Goal: Task Accomplishment & Management: Use online tool/utility

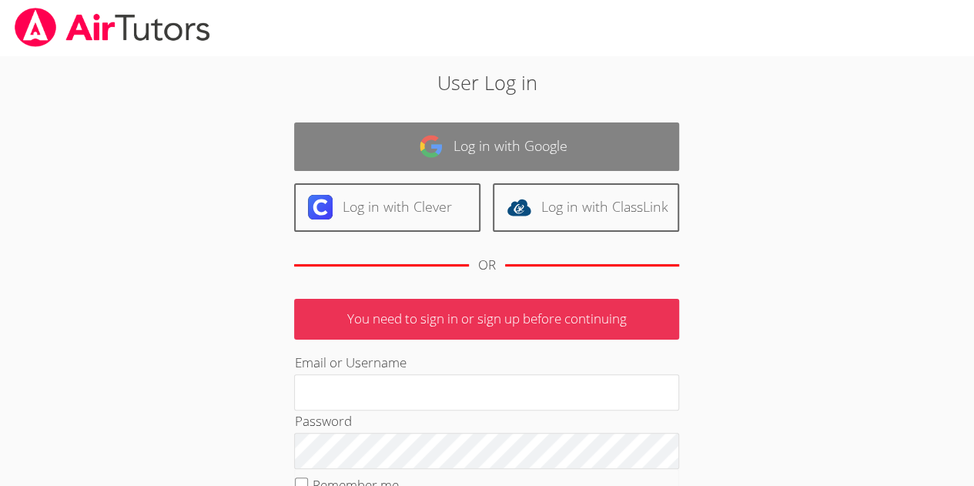
click at [519, 142] on link "Log in with Google" at bounding box center [486, 146] width 385 height 48
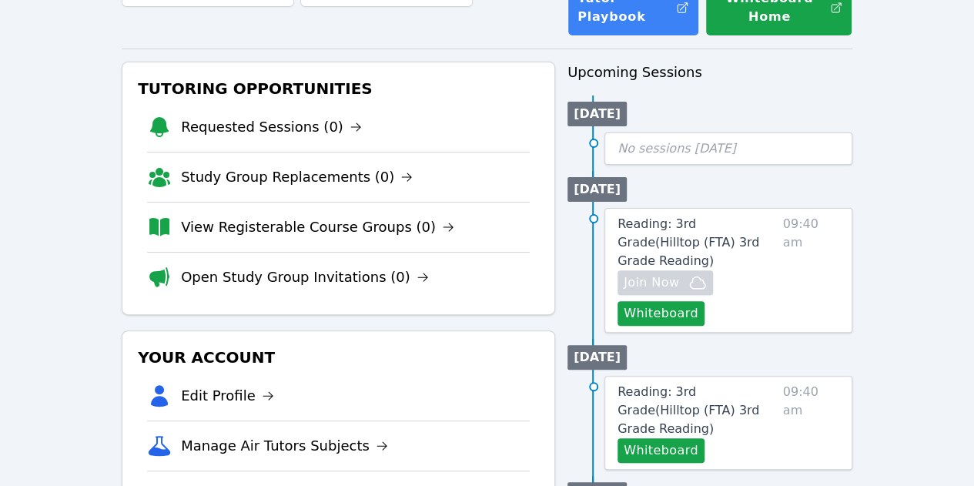
scroll to position [154, 0]
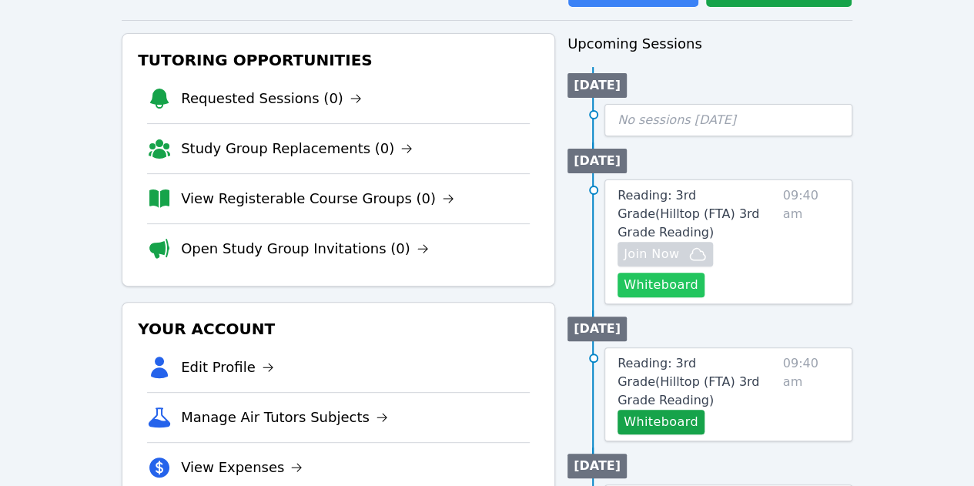
click at [690, 272] on button "Whiteboard" at bounding box center [660, 284] width 87 height 25
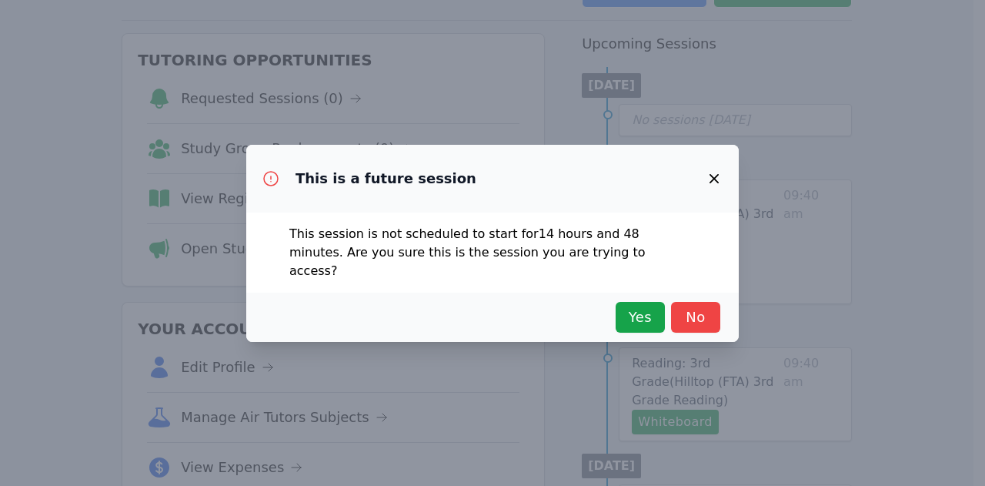
click at [717, 183] on icon "button" at bounding box center [714, 178] width 9 height 9
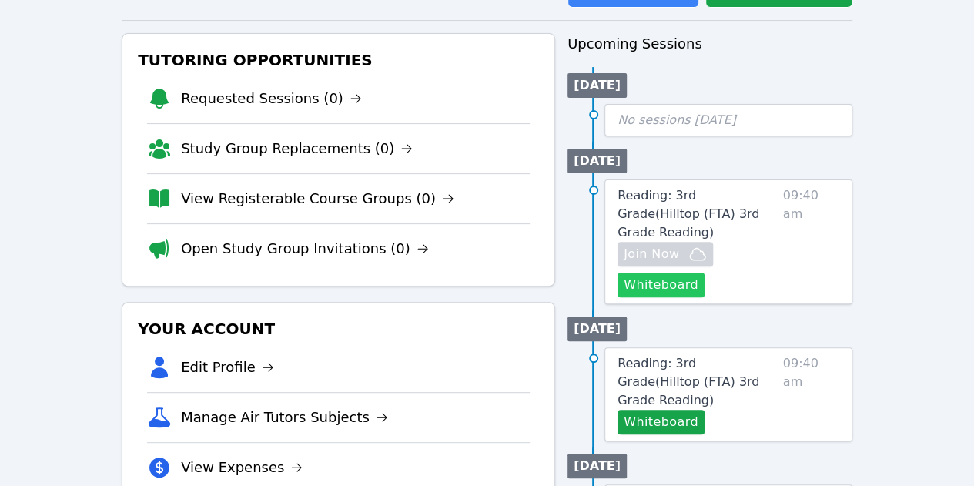
click at [671, 272] on button "Whiteboard" at bounding box center [660, 284] width 87 height 25
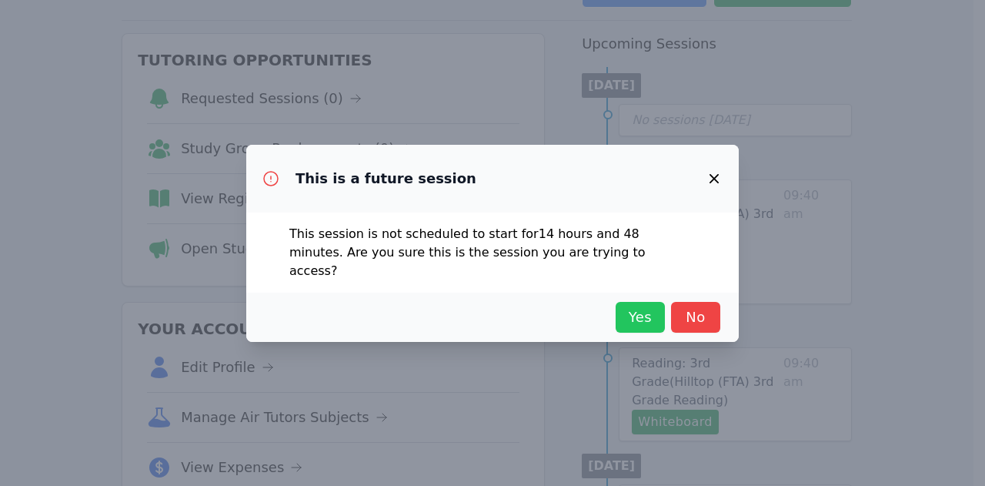
click at [630, 309] on span "Yes" at bounding box center [640, 317] width 34 height 22
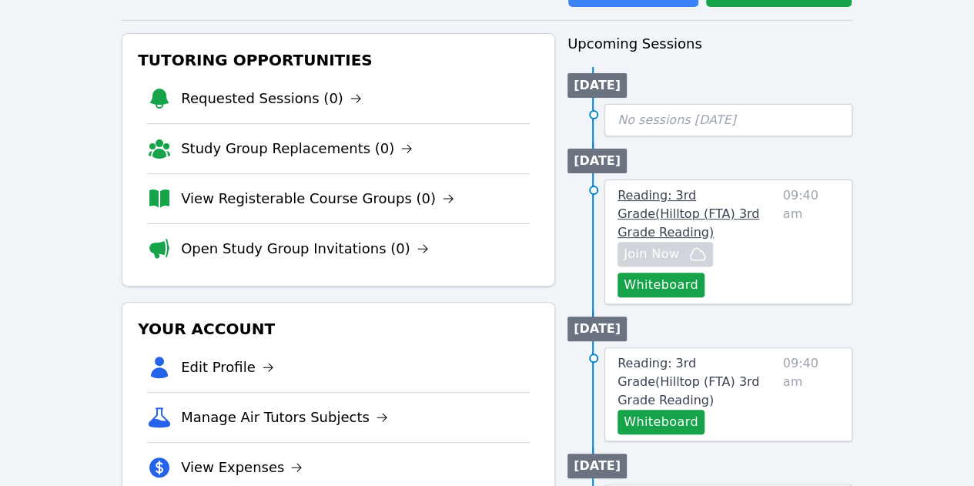
click at [671, 196] on span "Reading: 3rd Grade ( Hilltop (FTA) 3rd Grade Reading )" at bounding box center [688, 214] width 142 height 52
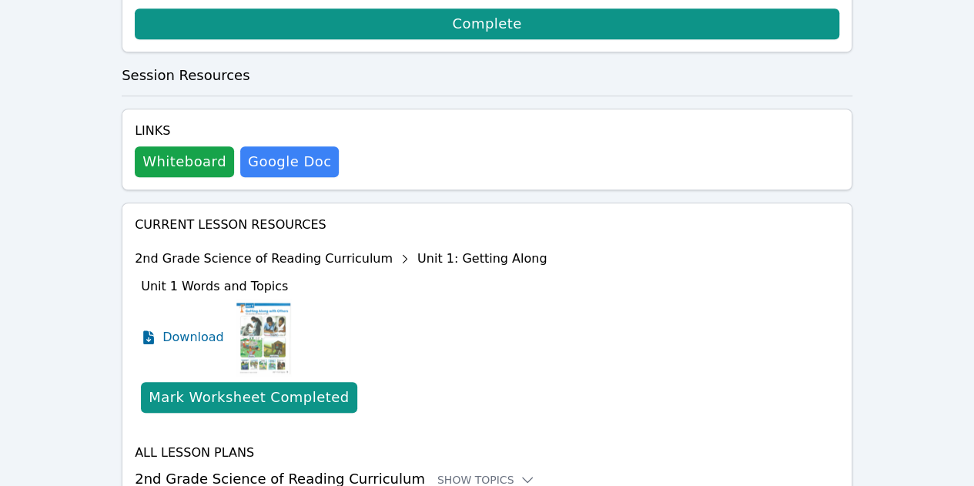
scroll to position [557, 0]
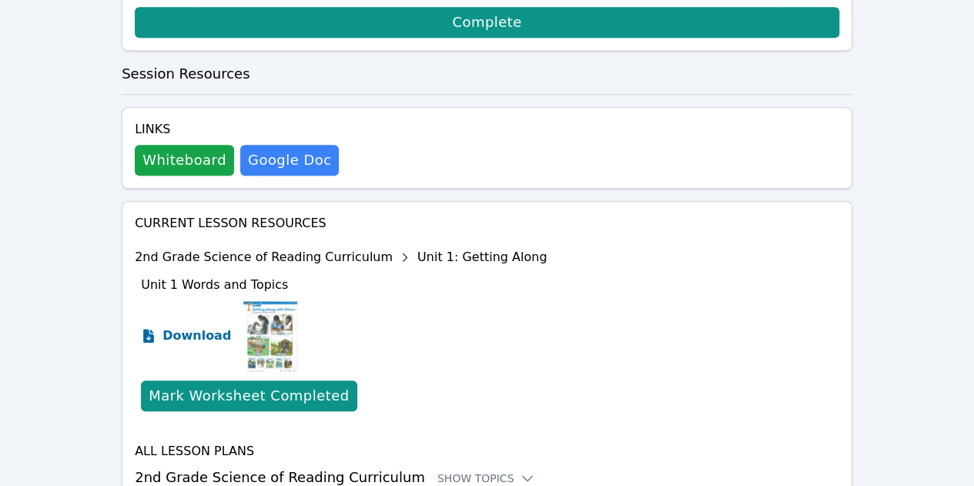
click at [188, 326] on span "Download" at bounding box center [196, 335] width 69 height 18
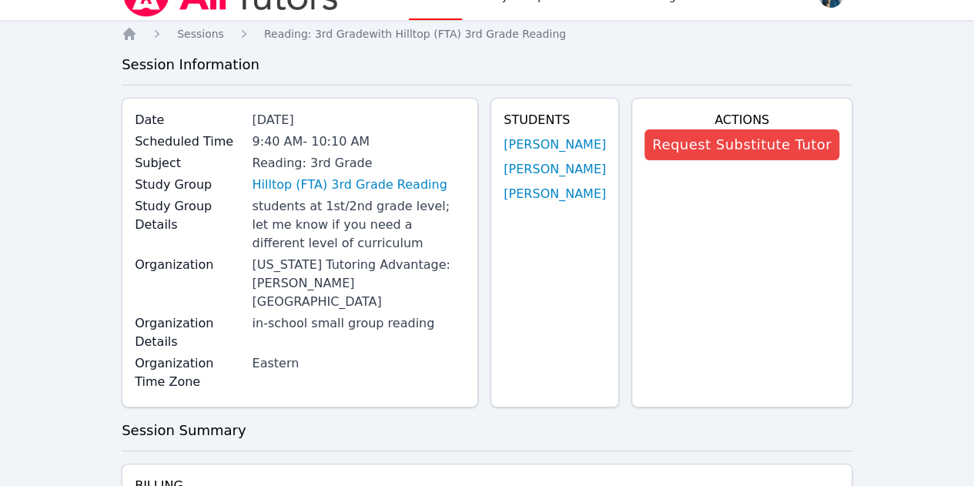
scroll to position [0, 0]
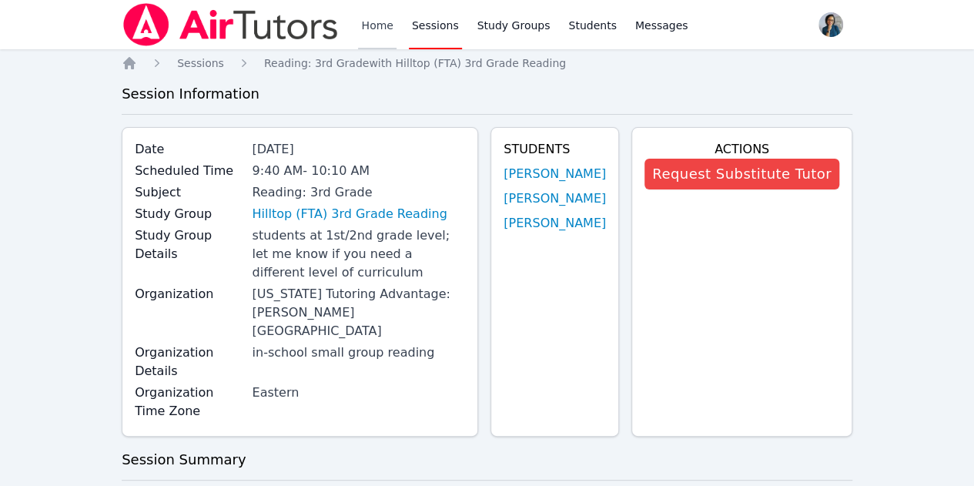
click at [379, 27] on link "Home" at bounding box center [377, 24] width 38 height 49
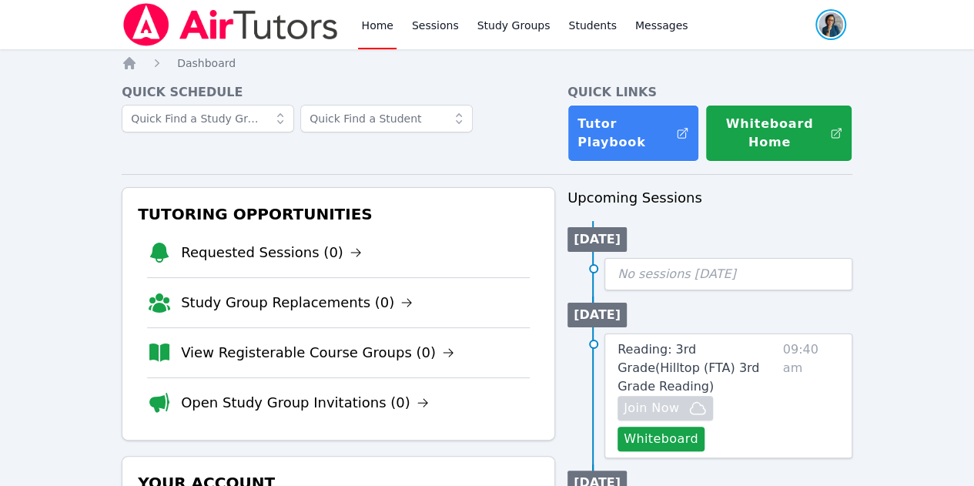
click at [837, 22] on span "button" at bounding box center [831, 25] width 34 height 34
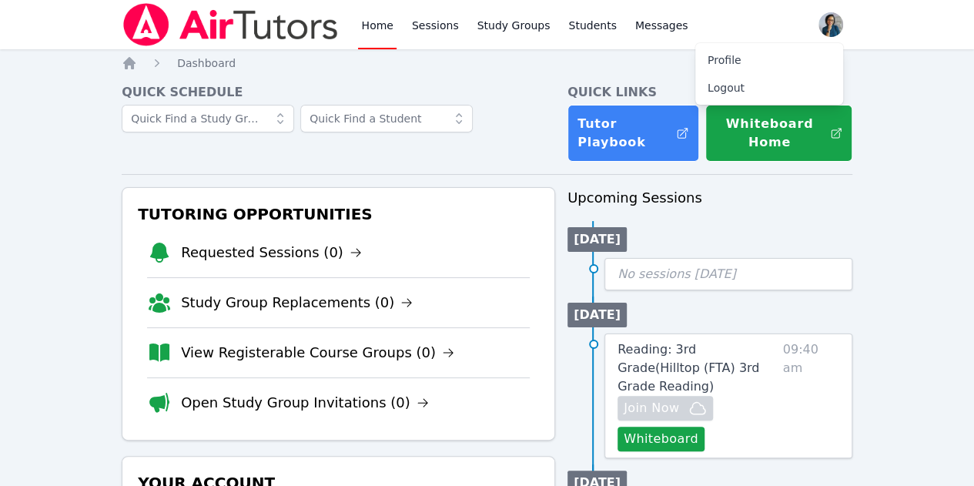
click at [374, 25] on link "Home" at bounding box center [377, 24] width 38 height 49
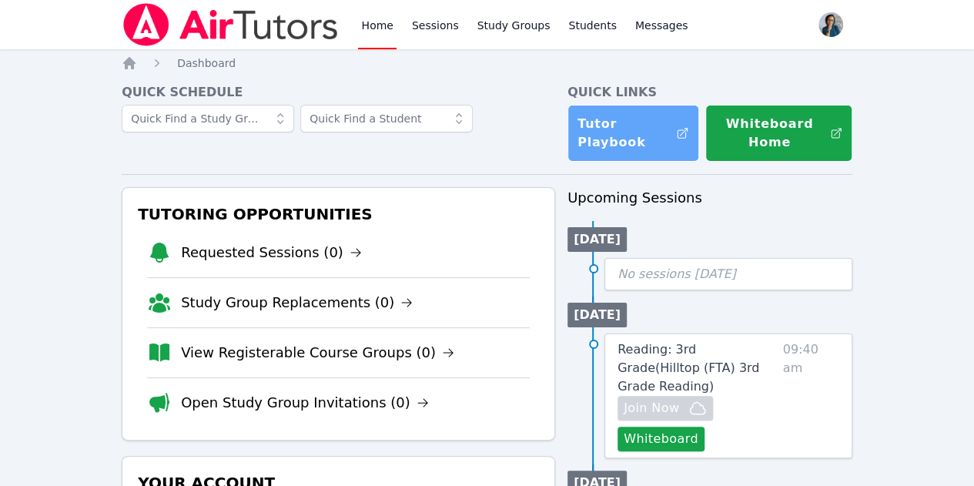
click at [645, 129] on link "Tutor Playbook" at bounding box center [633, 133] width 132 height 57
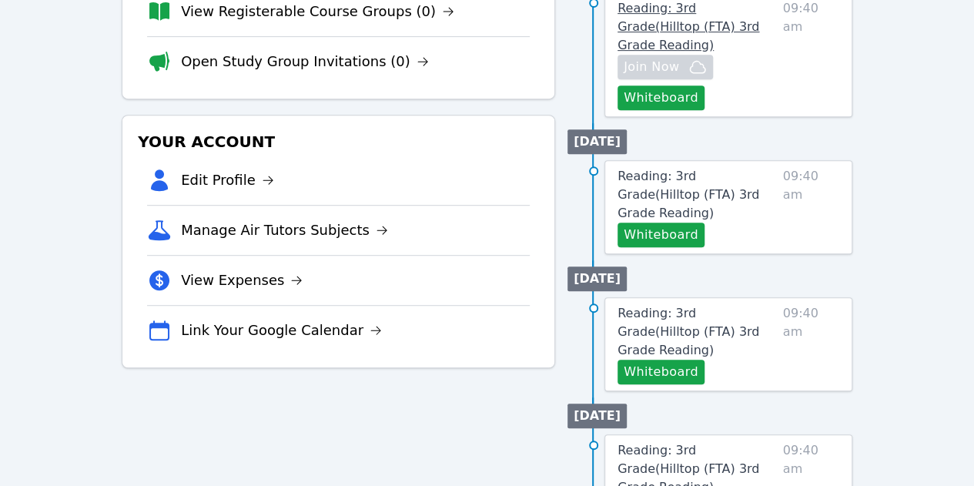
scroll to position [154, 0]
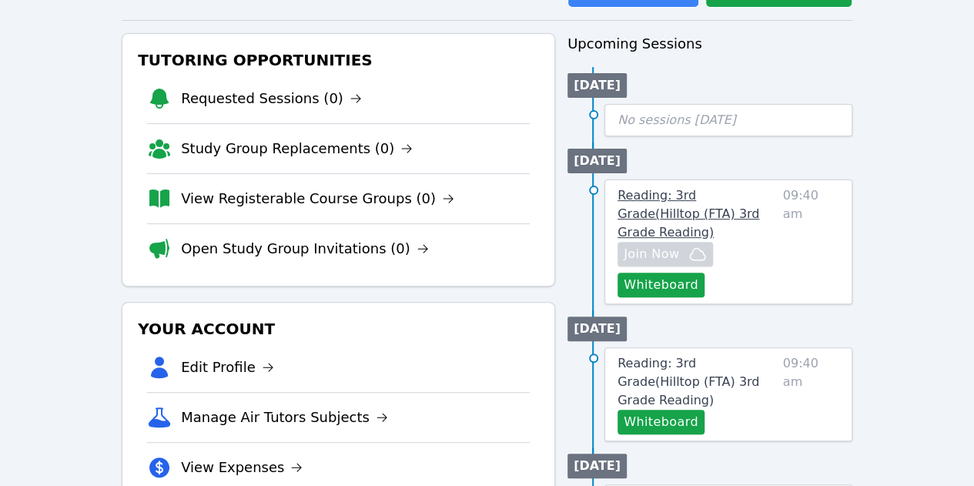
click at [740, 199] on span "Reading: 3rd Grade ( Hilltop (FTA) 3rd Grade Reading )" at bounding box center [688, 214] width 142 height 52
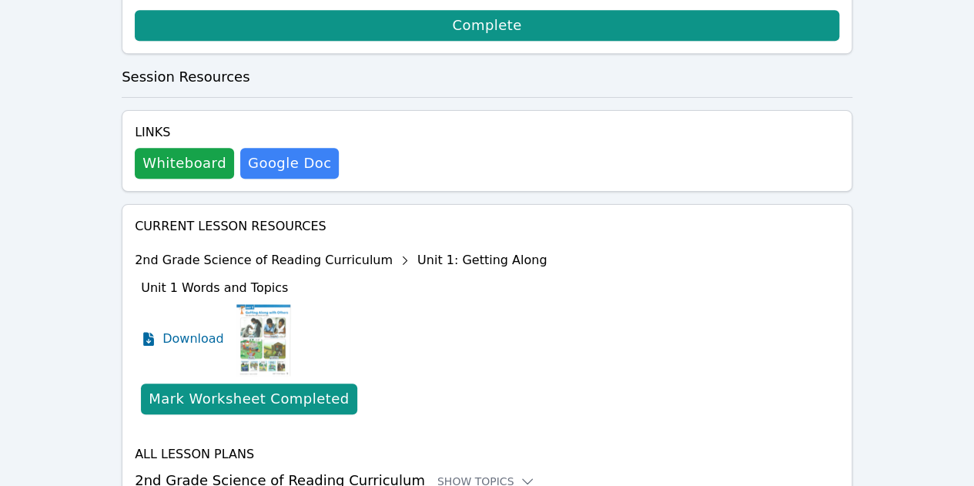
scroll to position [557, 0]
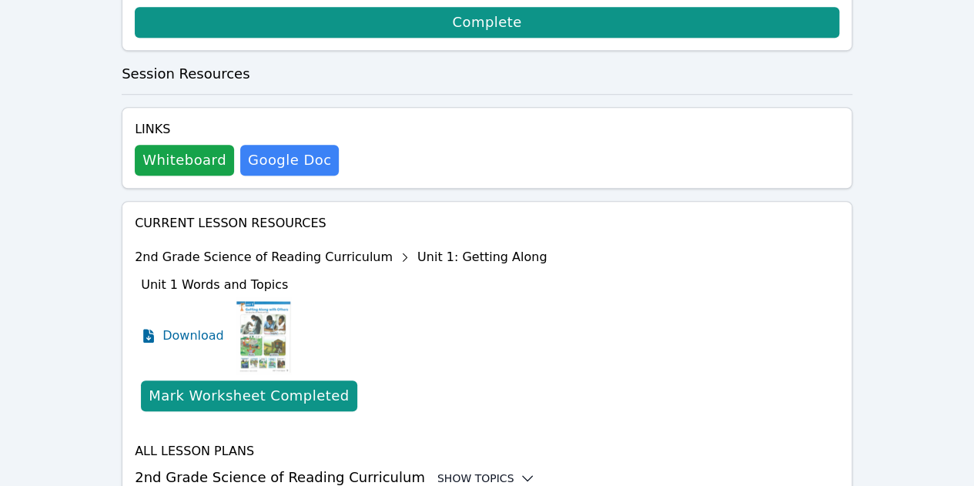
click at [466, 470] on div "Show Topics" at bounding box center [486, 477] width 99 height 15
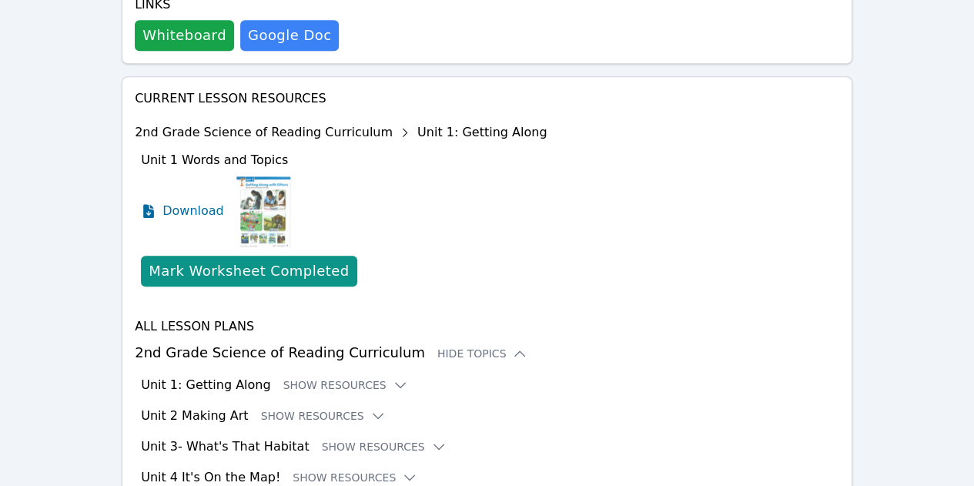
scroll to position [711, 0]
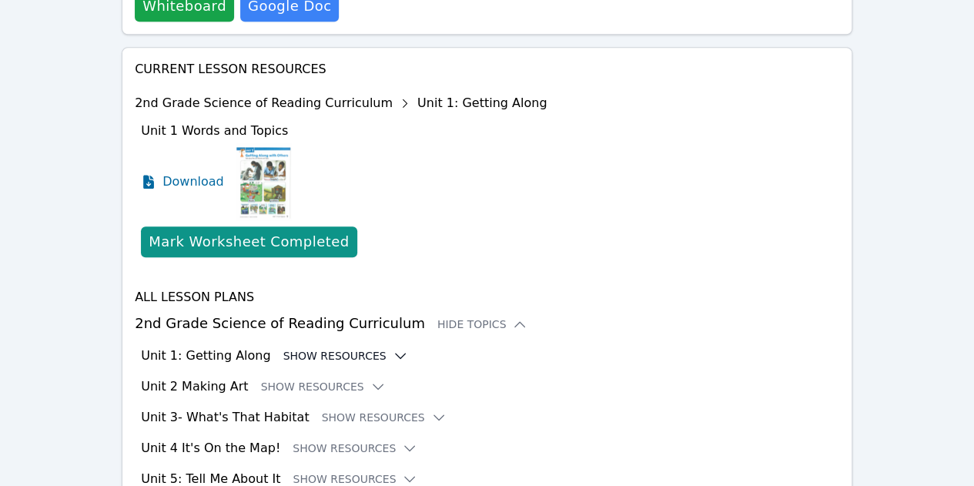
click at [395, 353] on icon at bounding box center [400, 355] width 10 height 5
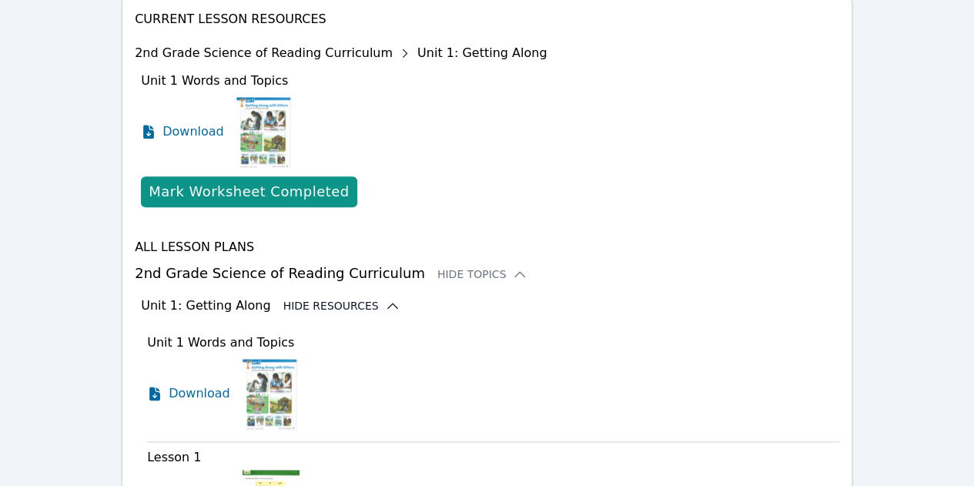
scroll to position [865, 0]
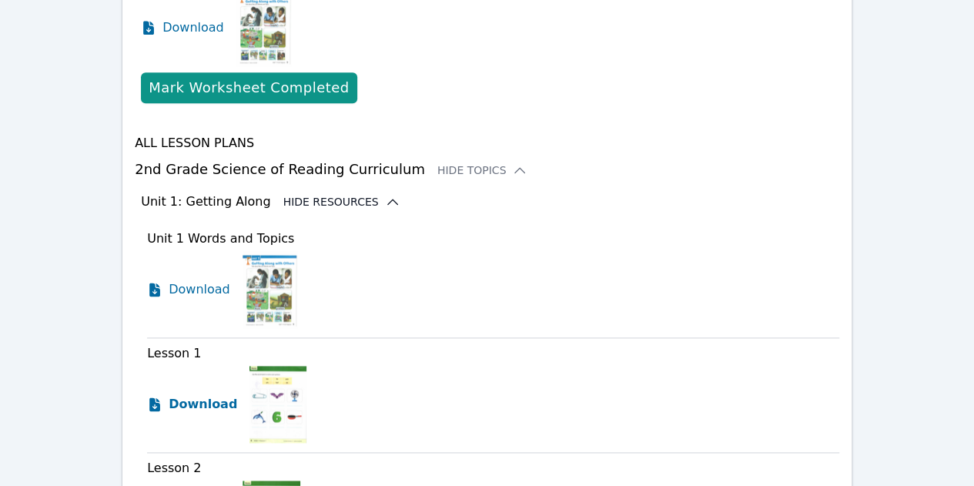
click at [175, 395] on span "Download" at bounding box center [203, 404] width 69 height 18
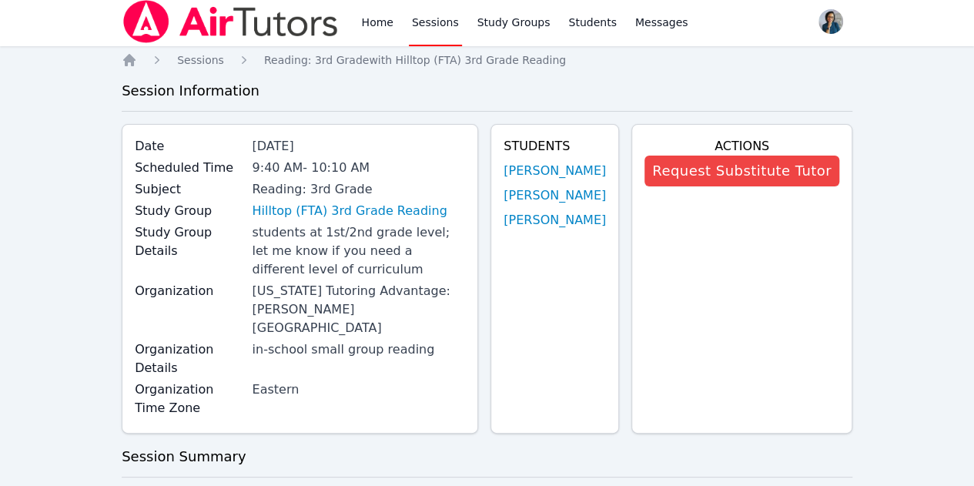
scroll to position [0, 0]
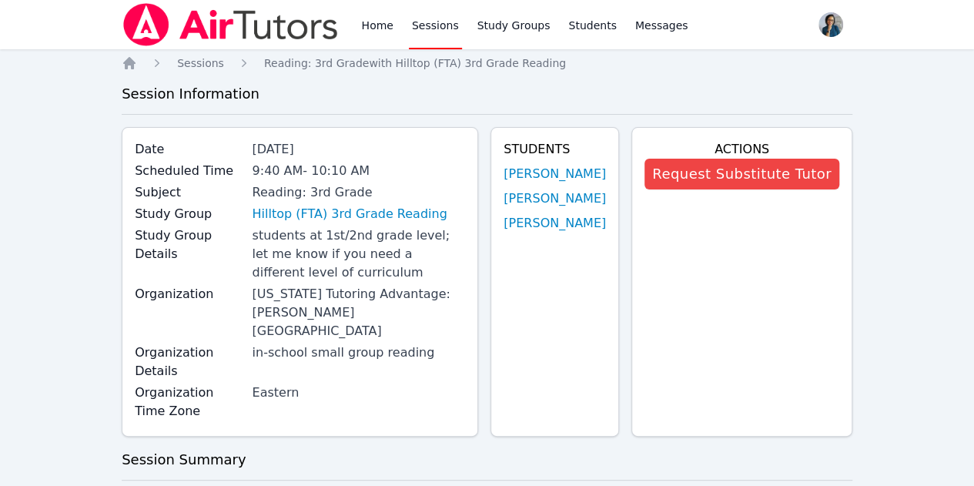
drag, startPoint x: 941, startPoint y: 318, endPoint x: 939, endPoint y: 306, distance: 12.4
drag, startPoint x: 939, startPoint y: 306, endPoint x: 910, endPoint y: 360, distance: 62.0
click at [429, 22] on link "Sessions" at bounding box center [435, 24] width 53 height 49
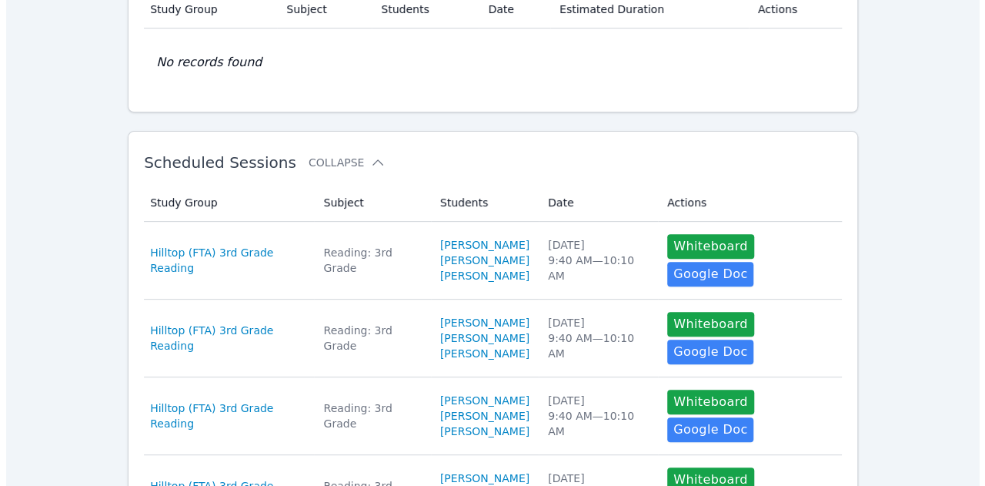
scroll to position [154, 0]
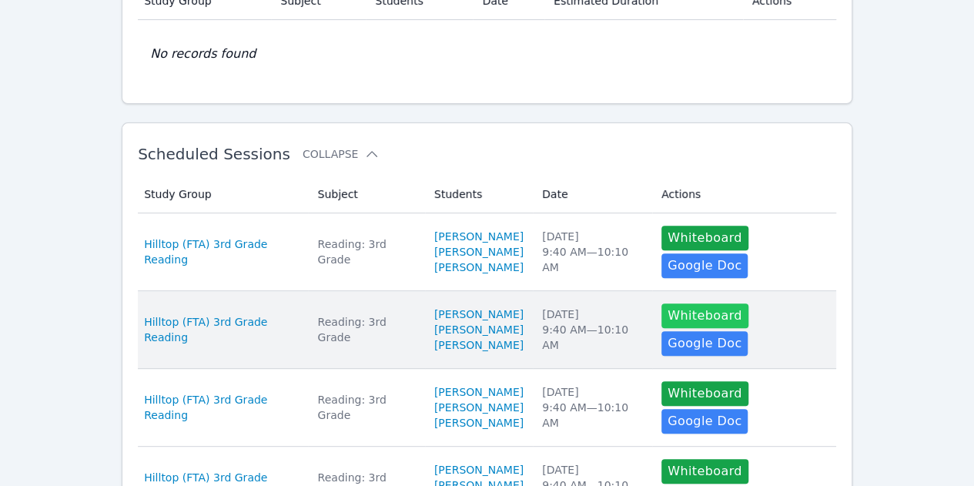
click at [702, 315] on button "Whiteboard" at bounding box center [704, 315] width 87 height 25
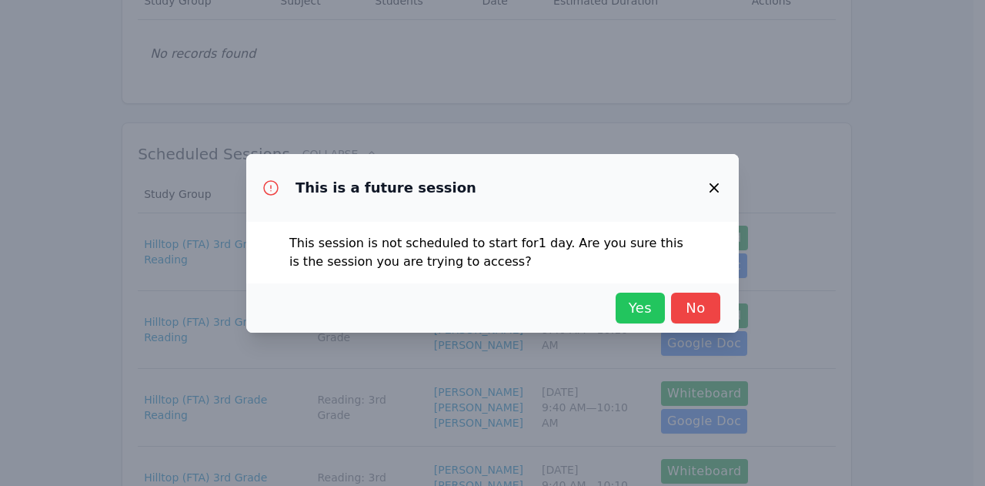
click at [637, 307] on span "Yes" at bounding box center [640, 308] width 34 height 22
